Goal: Task Accomplishment & Management: Manage account settings

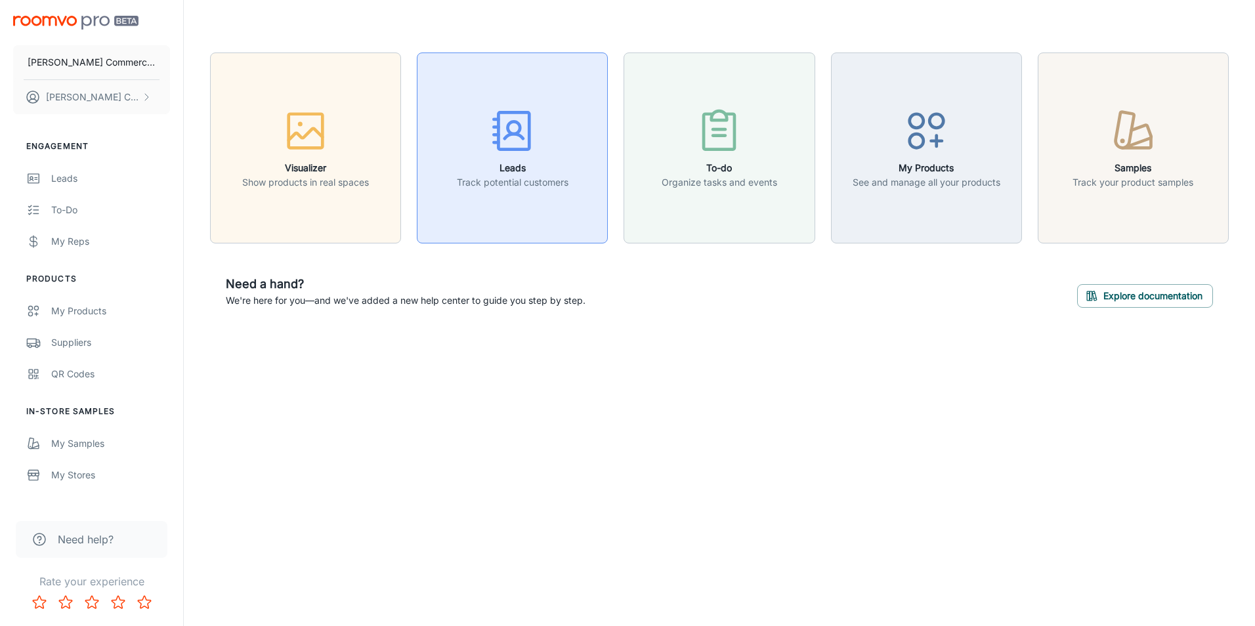
click at [507, 127] on icon "button" at bounding box center [512, 130] width 49 height 49
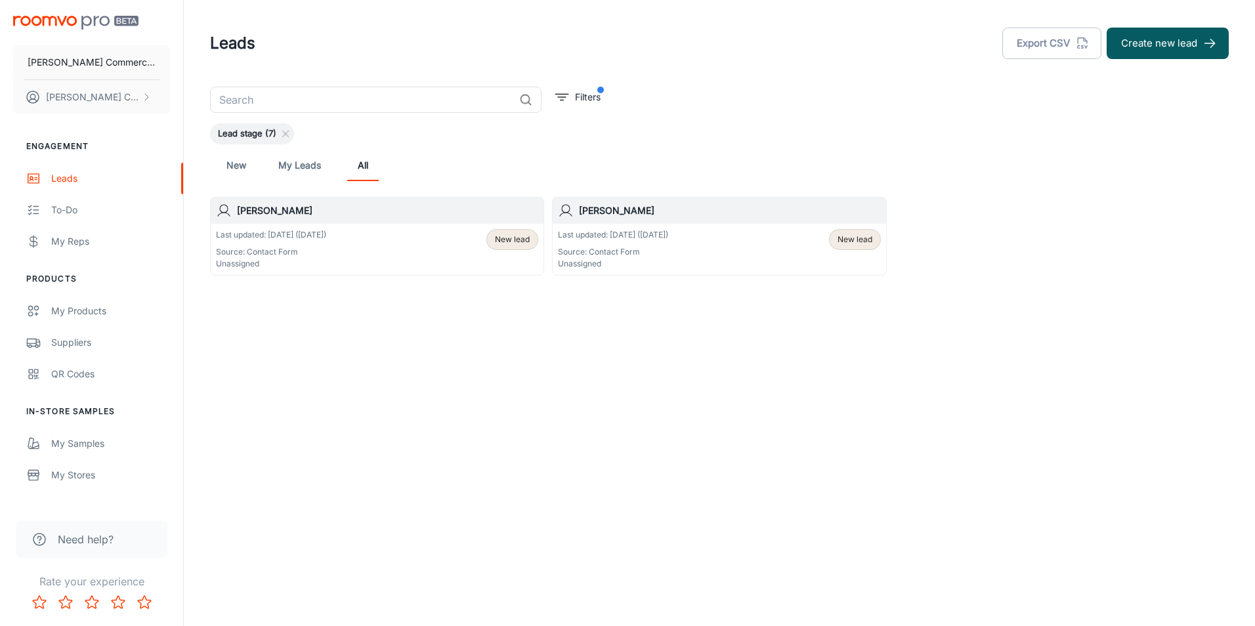
click at [638, 210] on h6 "[PERSON_NAME]" at bounding box center [729, 211] width 301 height 14
click at [613, 236] on p "Last updated: [DATE] ([DATE])" at bounding box center [613, 235] width 110 height 12
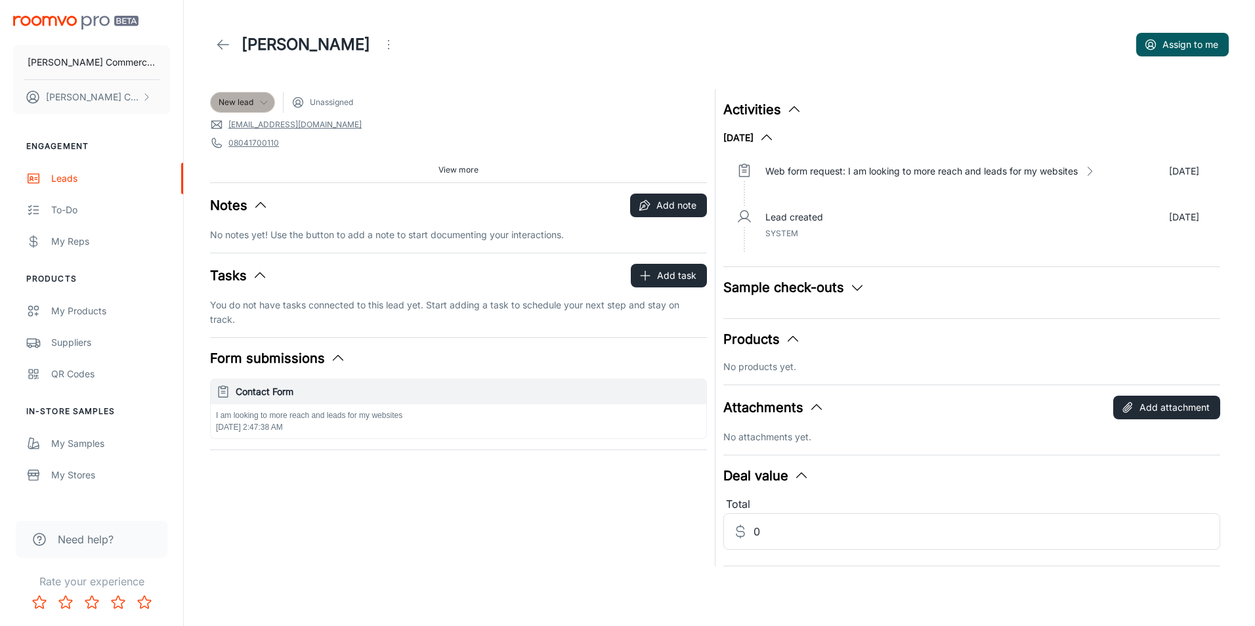
click at [268, 106] on icon at bounding box center [264, 102] width 11 height 11
click at [523, 458] on div at bounding box center [627, 313] width 1255 height 626
click at [217, 49] on icon at bounding box center [223, 45] width 16 height 16
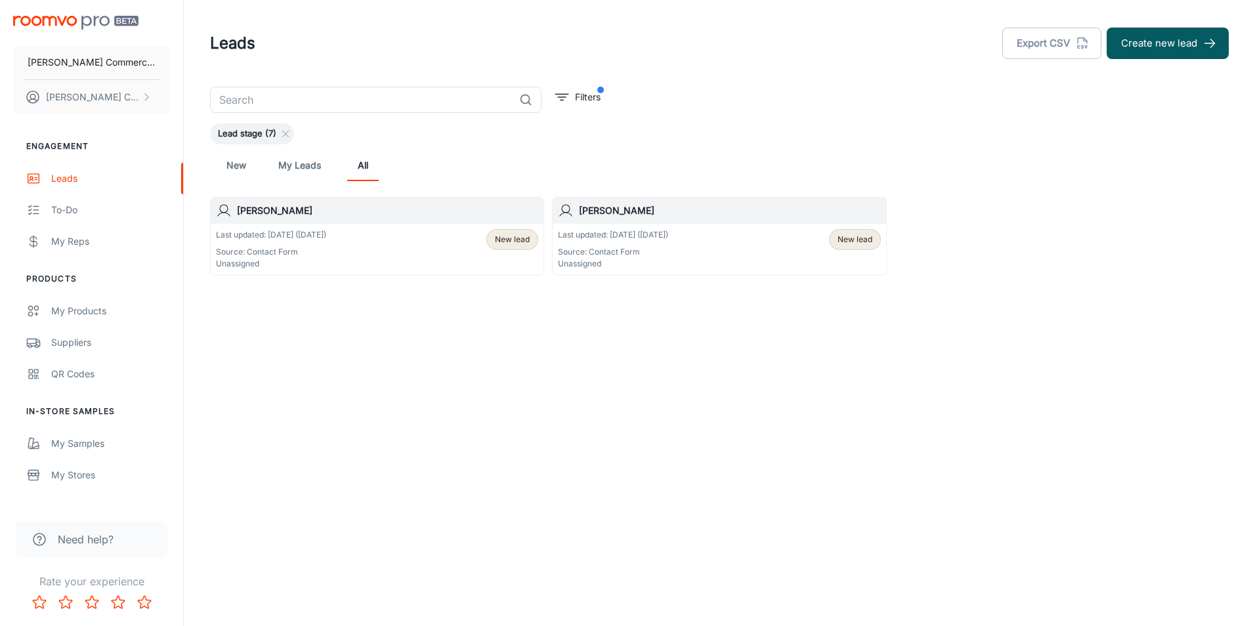
click at [256, 206] on h6 "[PERSON_NAME]" at bounding box center [387, 211] width 301 height 14
